Goal: Information Seeking & Learning: Learn about a topic

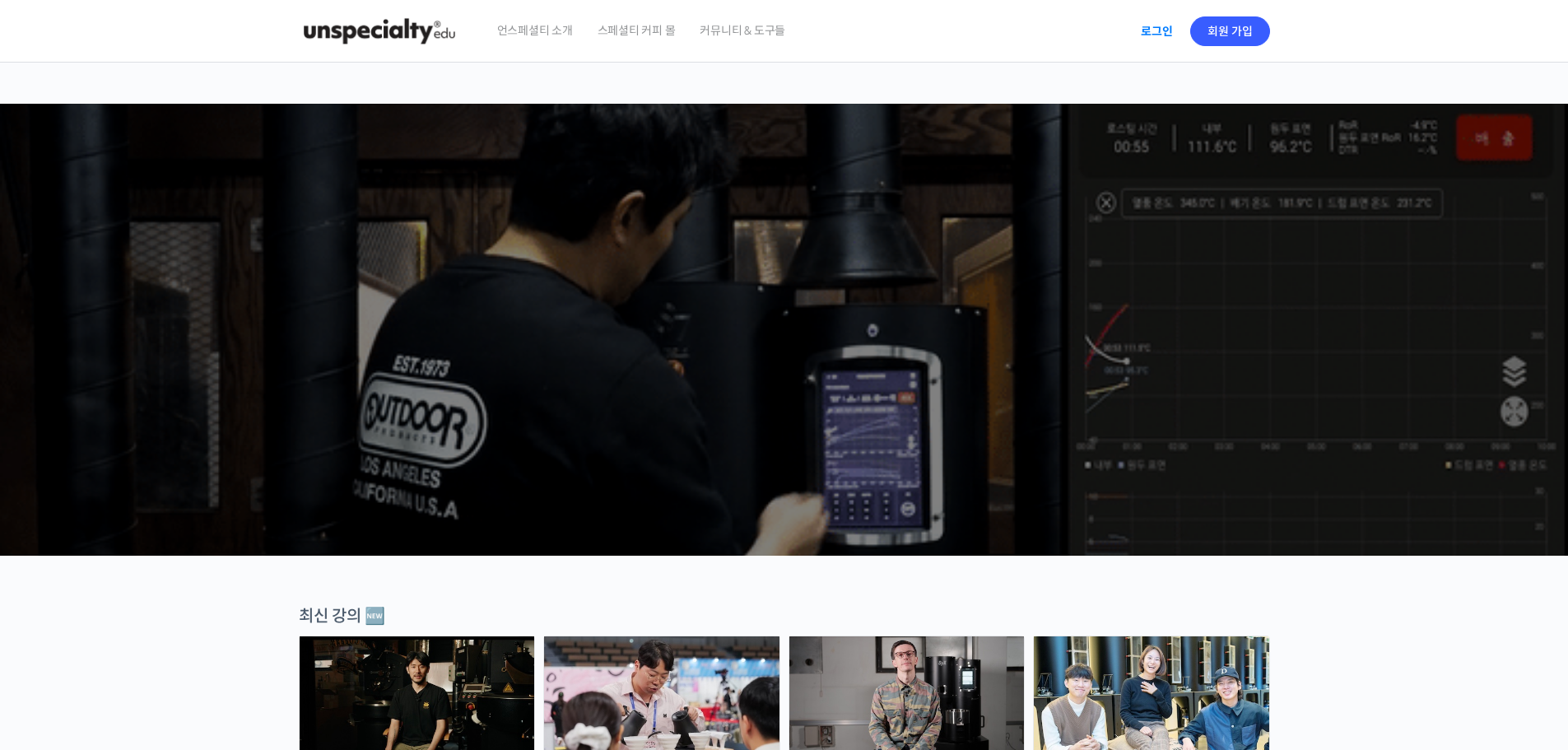
click at [1154, 28] on link "로그인" at bounding box center [1157, 31] width 52 height 38
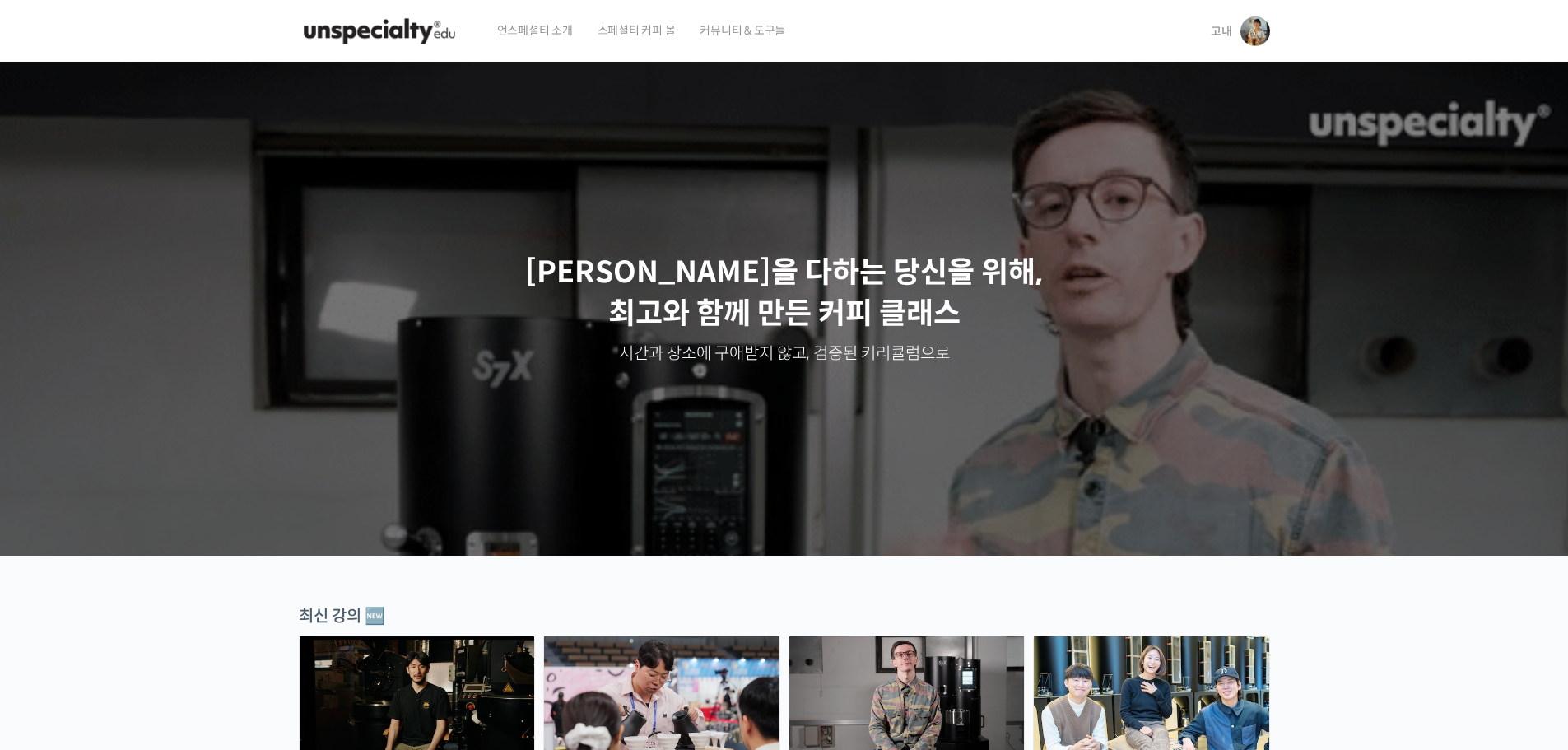
click at [1561, 400] on div "[PERSON_NAME]" at bounding box center [784, 308] width 1568 height 494
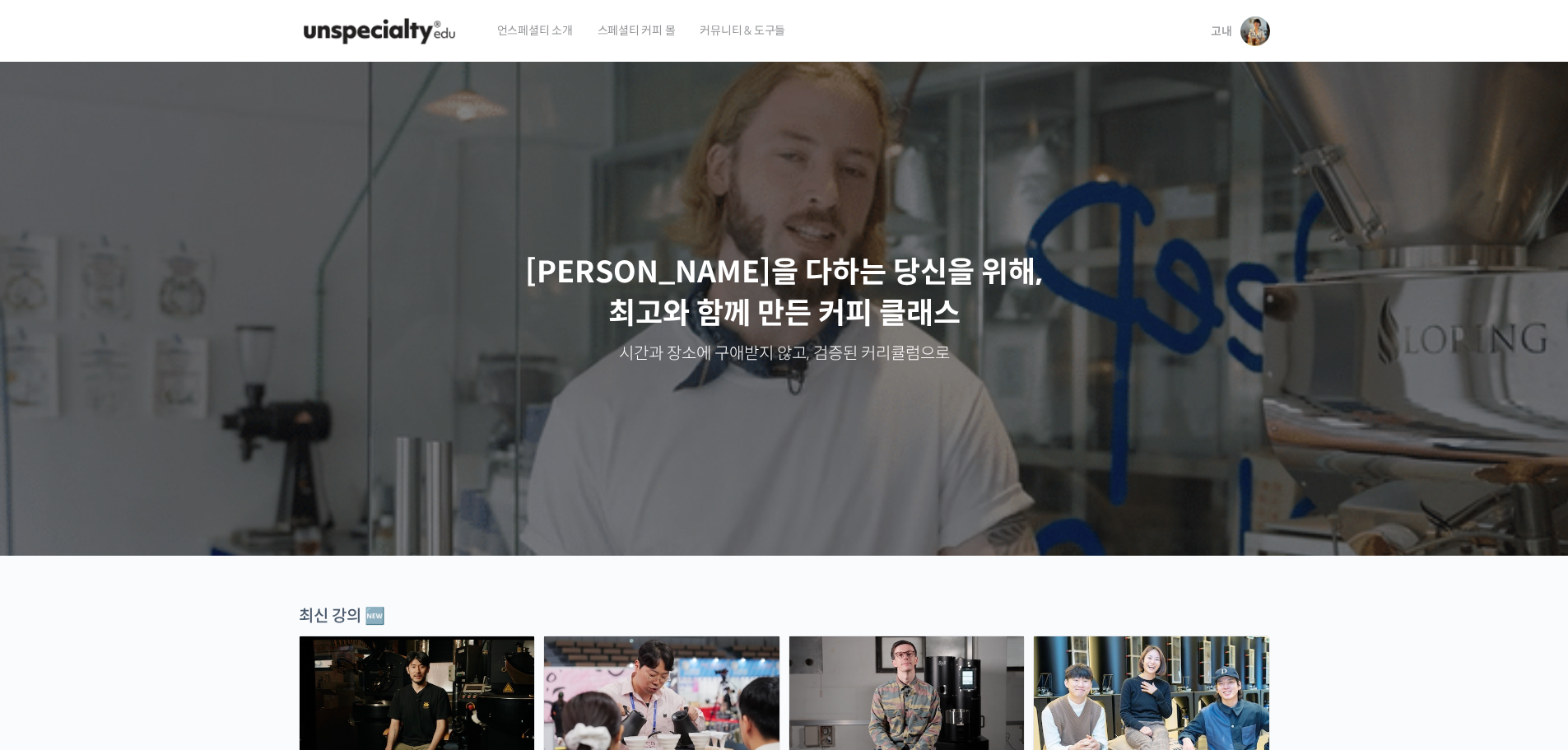
click at [1225, 32] on span "고내" at bounding box center [1220, 32] width 21 height 15
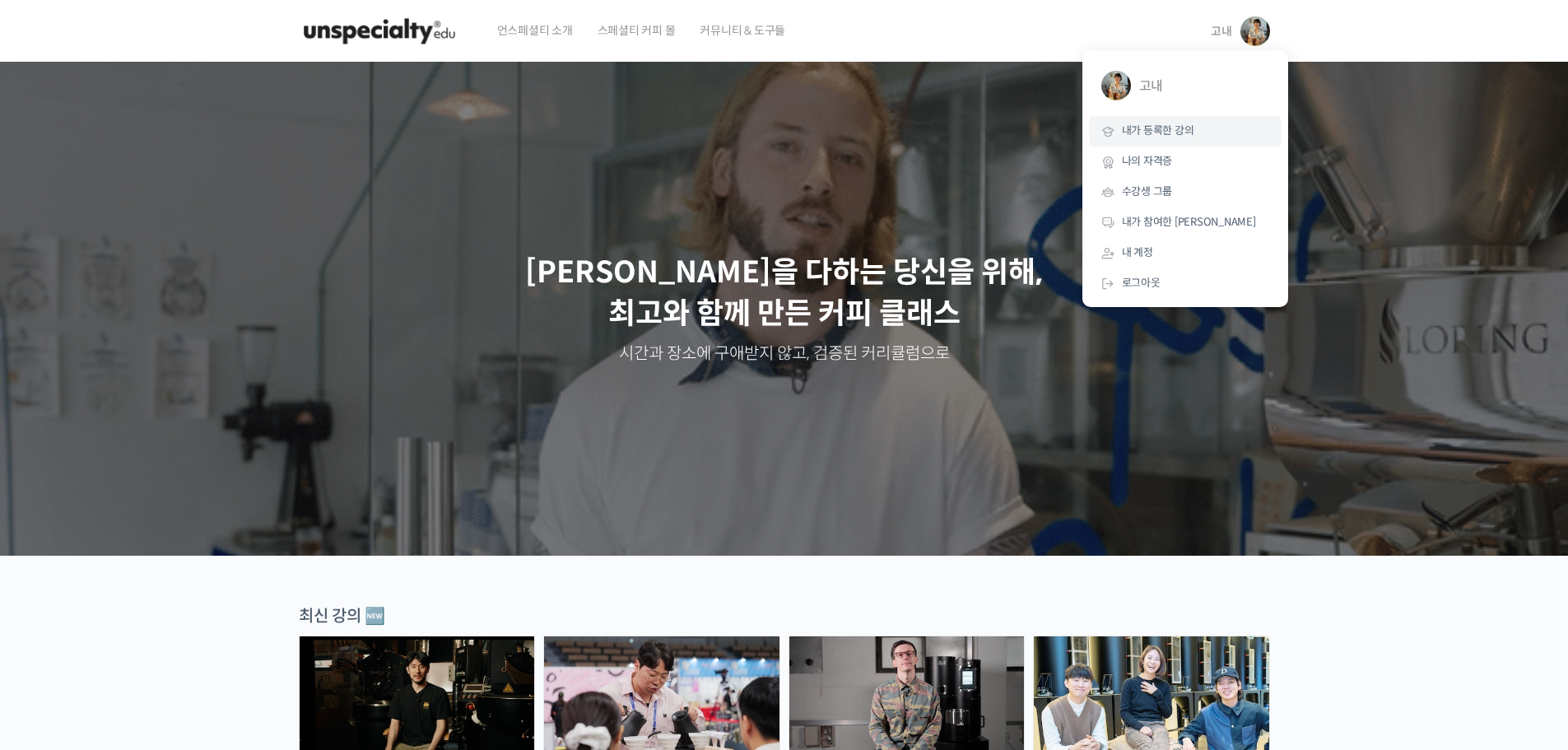
click at [1187, 125] on span "내가 등록한 강의" at bounding box center [1158, 130] width 73 height 14
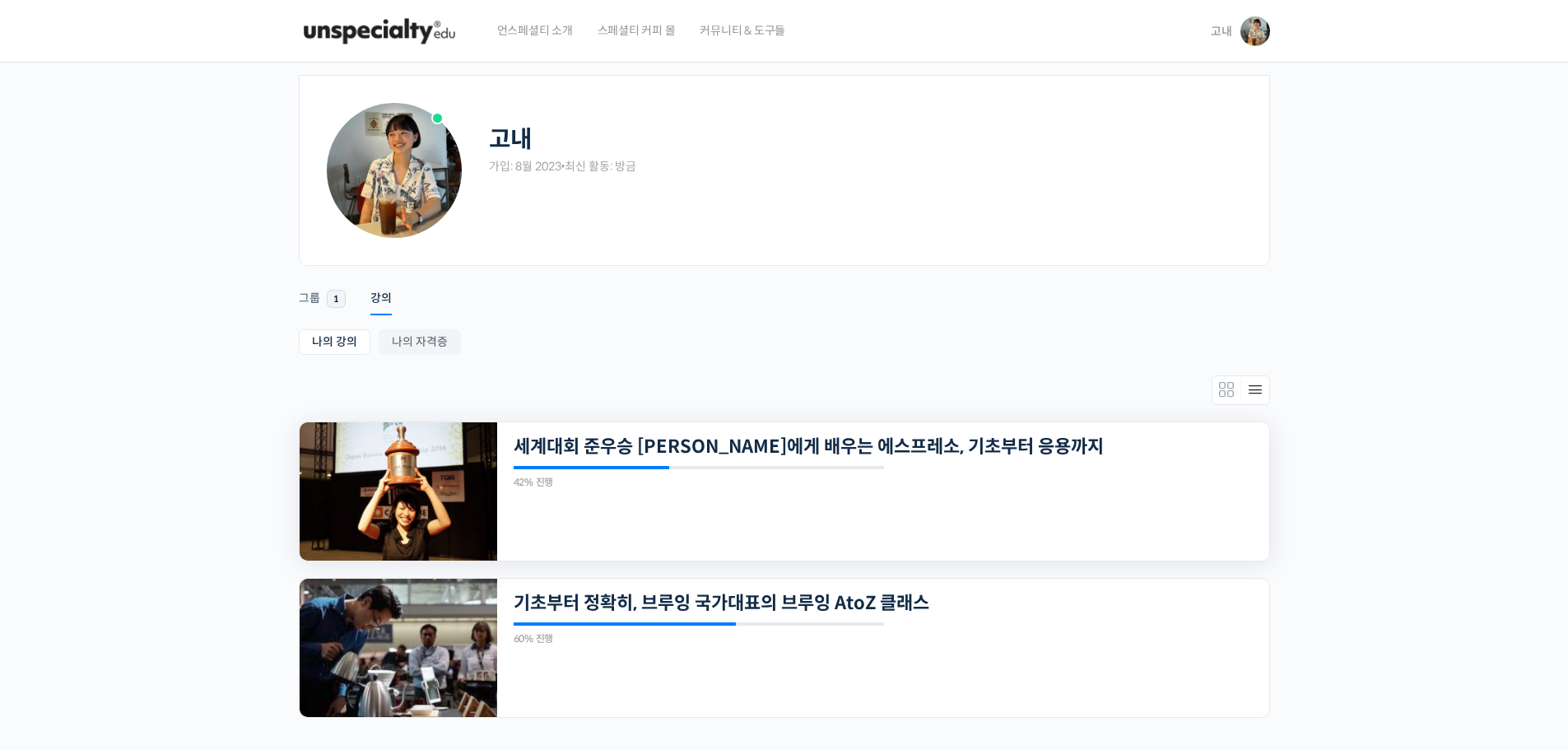
click at [443, 481] on img at bounding box center [398, 491] width 198 height 138
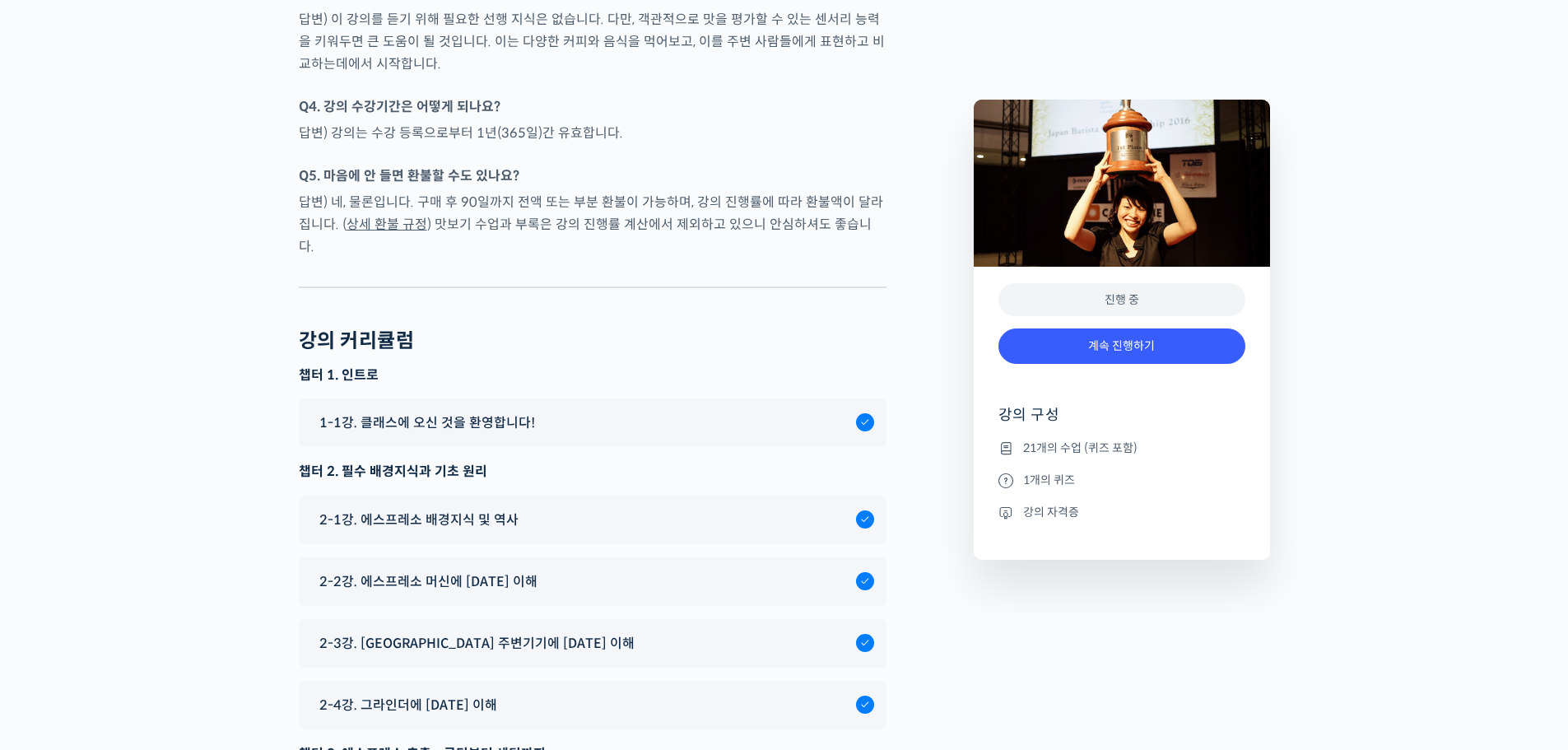
scroll to position [6549, 0]
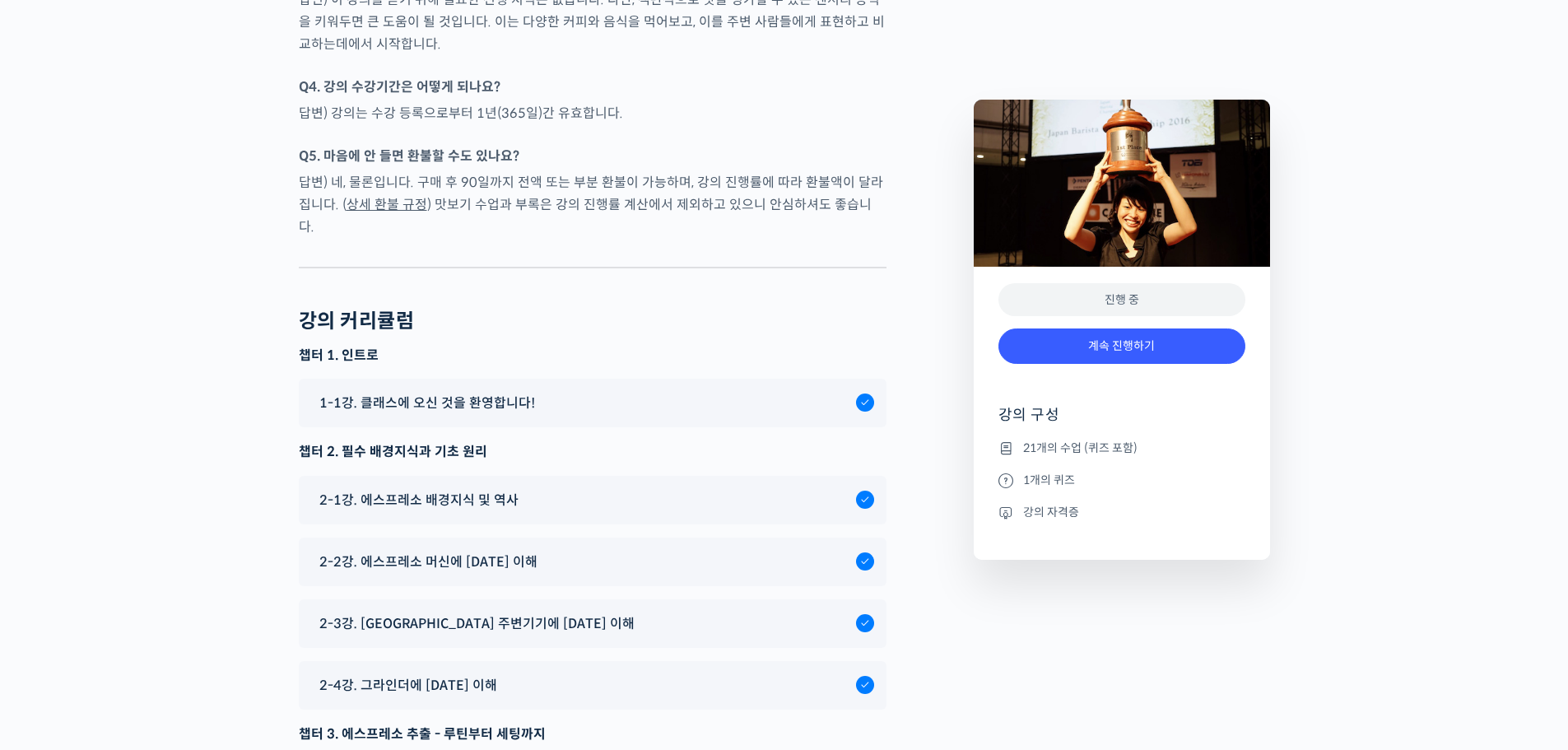
click at [456, 391] on span "1-1강. 클래스에 오신 것을 환영합니다!" at bounding box center [427, 402] width 215 height 22
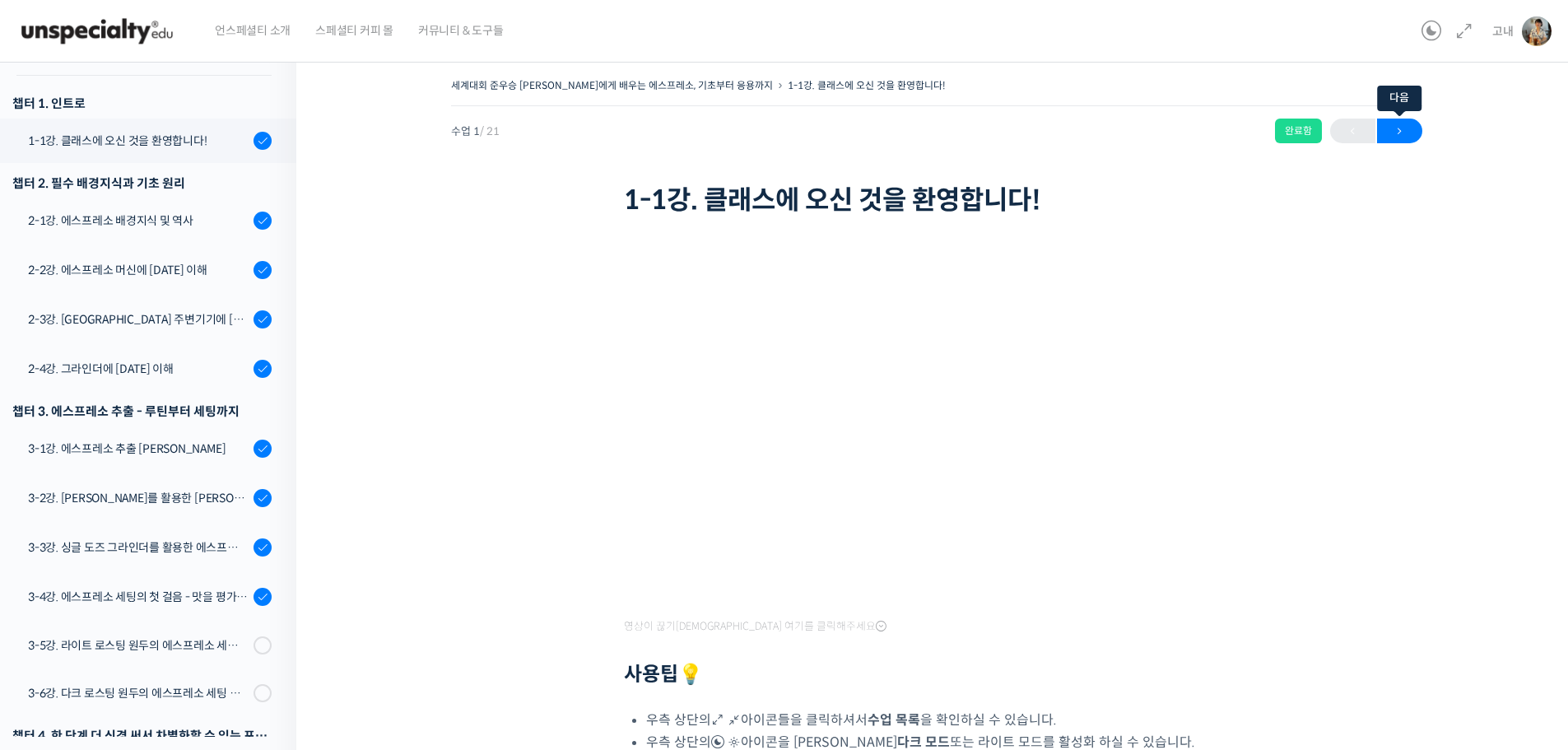
click at [1396, 130] on span "→" at bounding box center [1399, 131] width 46 height 22
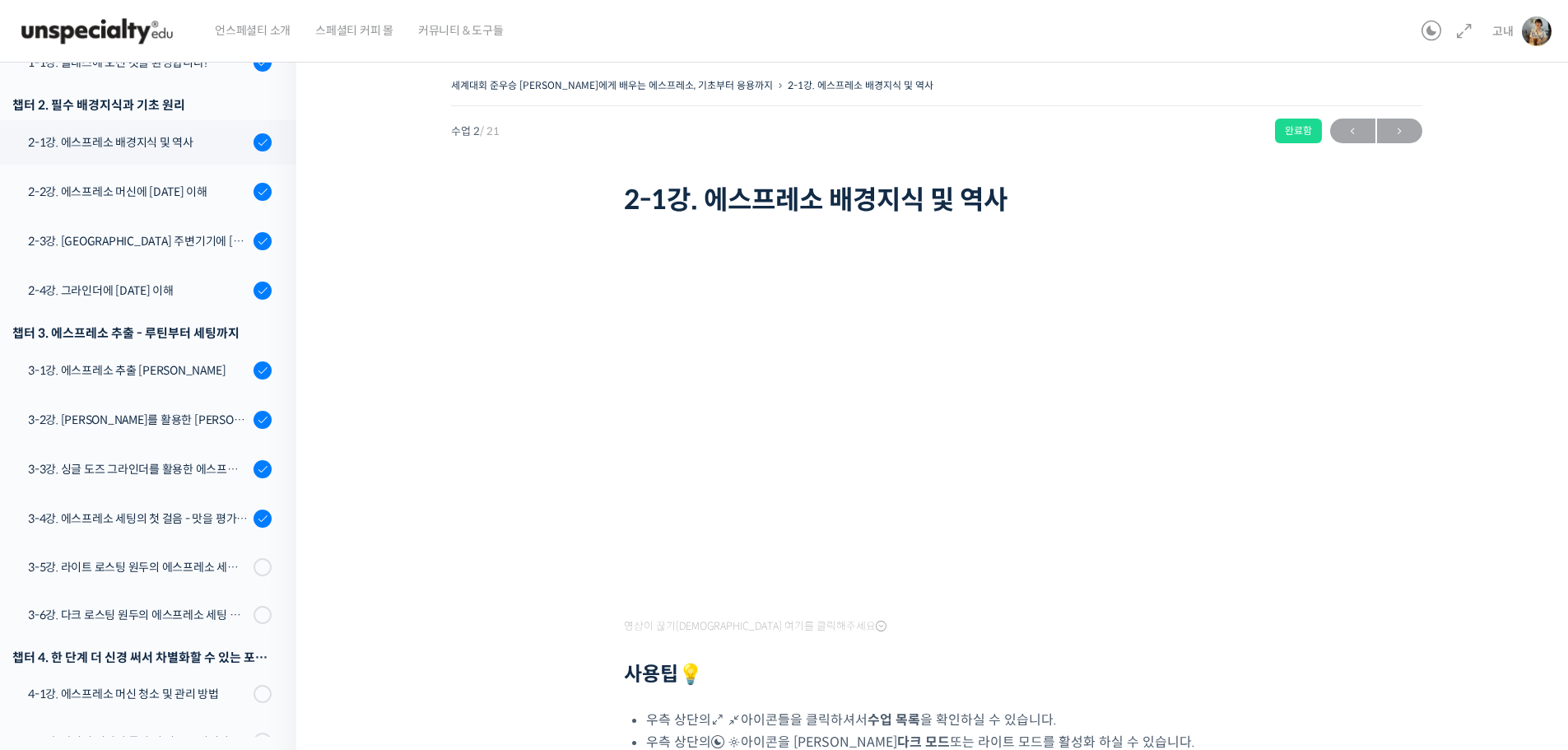
scroll to position [290, 0]
click at [1397, 133] on span "→" at bounding box center [1399, 131] width 46 height 22
